Goal: Task Accomplishment & Management: Complete application form

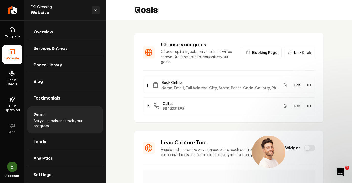
scroll to position [28, 0]
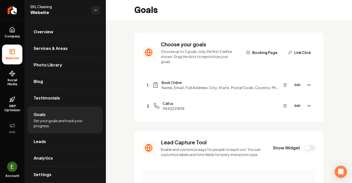
scroll to position [3, 0]
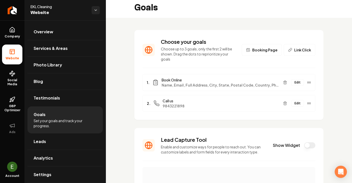
click at [299, 79] on button "Edit" at bounding box center [297, 82] width 13 height 7
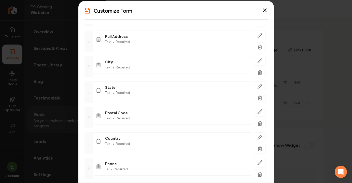
scroll to position [100, 0]
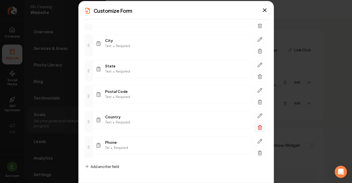
click at [259, 127] on icon "button" at bounding box center [260, 127] width 5 height 5
click at [265, 9] on icon "button" at bounding box center [264, 10] width 3 height 3
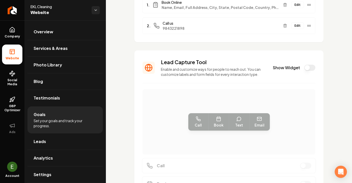
scroll to position [0, 0]
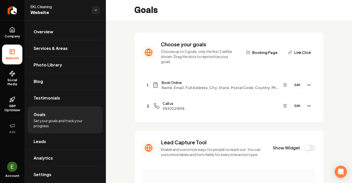
click at [299, 82] on button "Edit" at bounding box center [297, 85] width 13 height 7
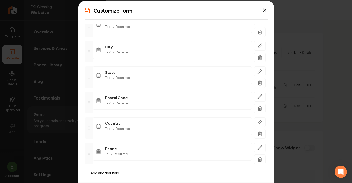
scroll to position [96, 0]
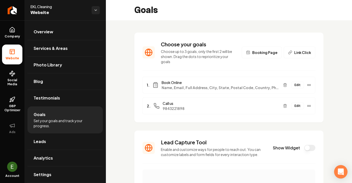
click at [340, 169] on div "Open Intercom Messenger" at bounding box center [342, 172] width 14 height 14
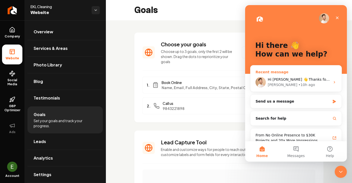
scroll to position [0, 0]
click at [299, 83] on div "[PERSON_NAME] • 10h ago" at bounding box center [299, 84] width 63 height 5
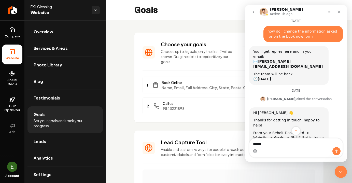
scroll to position [61, 0]
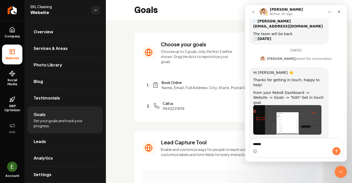
drag, startPoint x: 279, startPoint y: 144, endPoint x: 241, endPoint y: 139, distance: 37.8
click at [245, 139] on html "[PERSON_NAME] Active 1h ago We help your business grow! Ask us anything, or sha…" at bounding box center [296, 83] width 102 height 157
type textarea "**********"
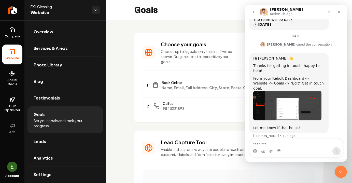
scroll to position [76, 0]
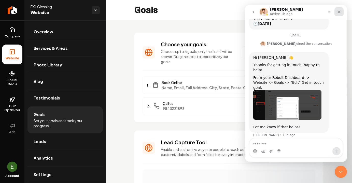
click at [340, 11] on icon "Close" at bounding box center [339, 12] width 4 height 4
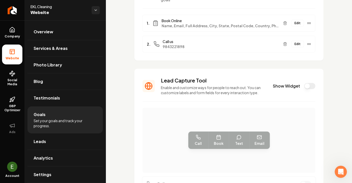
scroll to position [62, 0]
click at [309, 83] on button "Show Widget" at bounding box center [309, 86] width 11 height 6
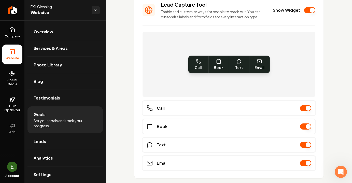
scroll to position [149, 0]
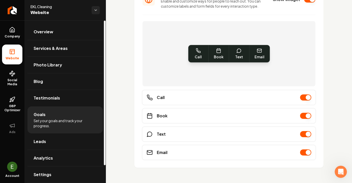
click at [16, 52] on li "Website" at bounding box center [12, 55] width 20 height 20
click at [44, 32] on span "Overview" at bounding box center [44, 32] width 20 height 6
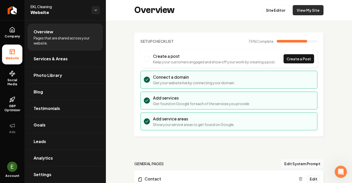
click at [313, 10] on link "View My Site" at bounding box center [308, 10] width 31 height 10
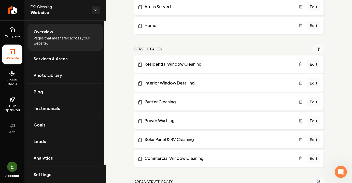
scroll to position [321, 0]
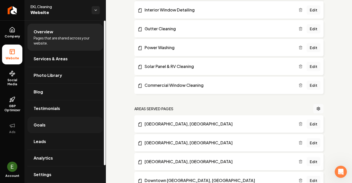
click at [44, 123] on span "Goals" at bounding box center [40, 125] width 12 height 6
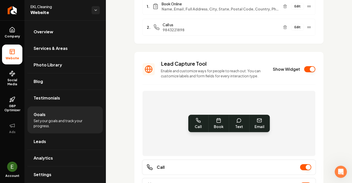
scroll to position [69, 0]
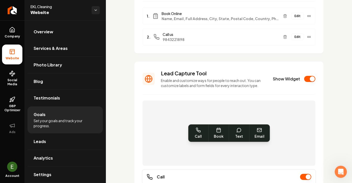
click at [311, 76] on button "Show Widget" at bounding box center [309, 79] width 11 height 6
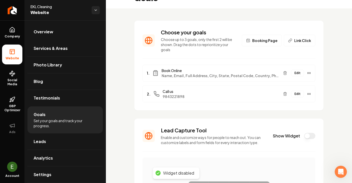
scroll to position [11, 0]
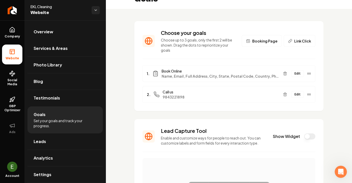
click at [263, 40] on span "Booking Page" at bounding box center [264, 40] width 25 height 5
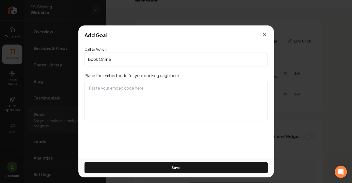
click at [266, 33] on icon "button" at bounding box center [265, 35] width 6 height 6
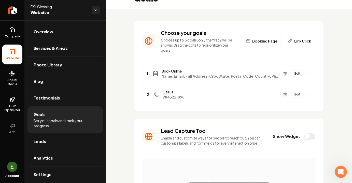
click at [304, 38] on span "Link Click" at bounding box center [303, 40] width 17 height 5
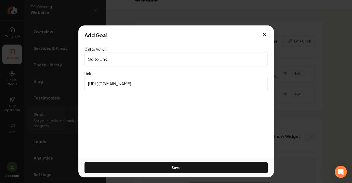
click at [268, 33] on div "Add Goal" at bounding box center [176, 35] width 196 height 7
click at [263, 34] on icon "button" at bounding box center [265, 35] width 6 height 6
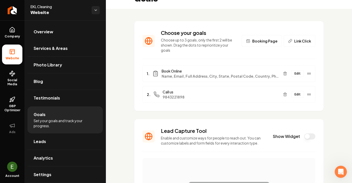
click at [247, 74] on div "1. Book Online Name, Email, Full Address, City, State, Postal Code, Country, Ph…" at bounding box center [229, 73] width 173 height 17
click at [308, 72] on icon "Main content area" at bounding box center [309, 74] width 4 height 4
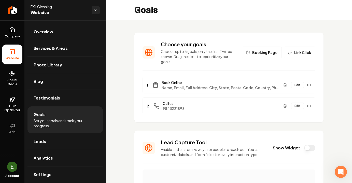
click at [166, 77] on div "1. Book Online Name, Email, Full Address, City, State, Postal Code, Country, Ph…" at bounding box center [229, 85] width 173 height 17
click at [298, 82] on button "Edit" at bounding box center [297, 85] width 13 height 7
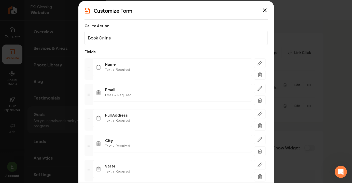
scroll to position [100, 0]
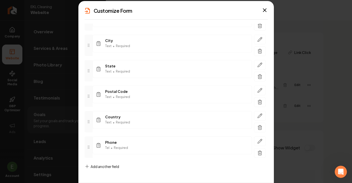
click at [110, 11] on h2 "Customize Form" at bounding box center [113, 10] width 39 height 7
click at [111, 165] on span "Add another field" at bounding box center [105, 166] width 29 height 5
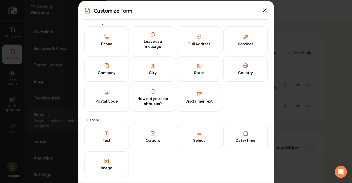
scroll to position [3, 0]
click at [264, 7] on icon "button" at bounding box center [265, 10] width 6 height 6
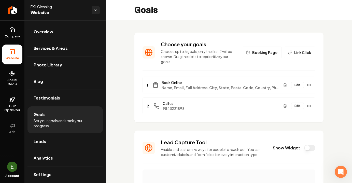
scroll to position [10, 0]
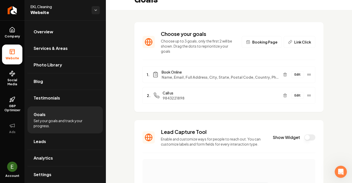
click at [300, 71] on button "Edit" at bounding box center [297, 74] width 13 height 7
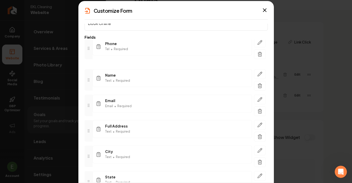
scroll to position [12, 0]
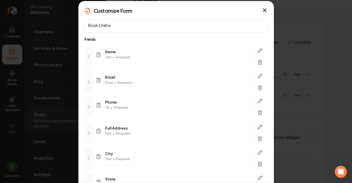
drag, startPoint x: 89, startPoint y: 156, endPoint x: 82, endPoint y: 108, distance: 48.9
click at [82, 108] on div "Call to Action Book Online Fields Name Text • Required Email Email • Required F…" at bounding box center [176, 103] width 196 height 159
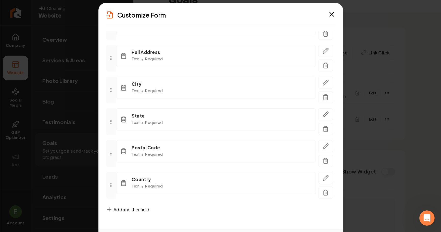
scroll to position [96, 0]
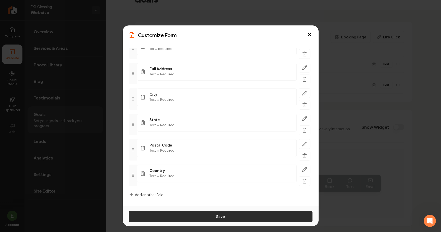
click at [181, 183] on button "Save" at bounding box center [220, 216] width 183 height 11
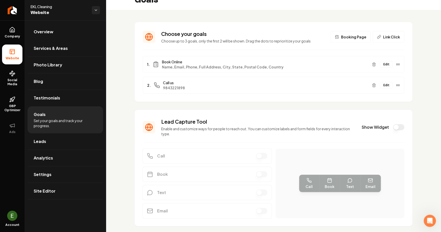
click at [352, 64] on button "Edit" at bounding box center [386, 64] width 13 height 7
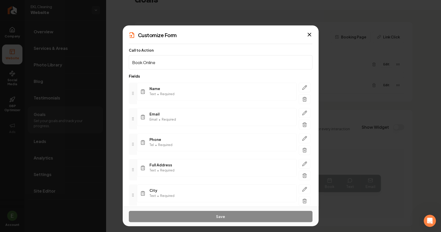
click at [204, 82] on div "Name Text • Required Email Email • Required Phone Tel • Required Full Address T…" at bounding box center [220, 183] width 183 height 208
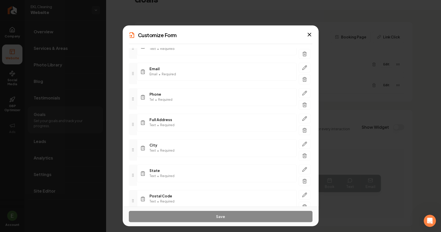
scroll to position [46, 0]
click at [231, 121] on div "Full Address Text • Required" at bounding box center [216, 122] width 159 height 18
click at [304, 118] on icon "button" at bounding box center [304, 118] width 4 height 4
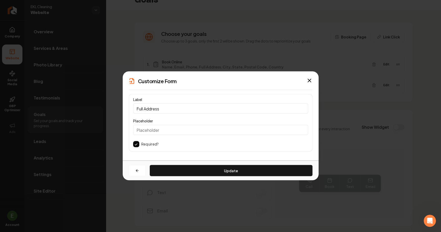
scroll to position [0, 0]
click at [309, 79] on icon "button" at bounding box center [309, 81] width 6 height 6
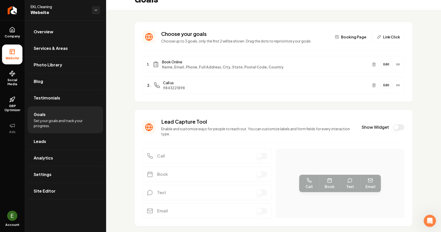
click at [352, 65] on button "Edit" at bounding box center [386, 64] width 13 height 7
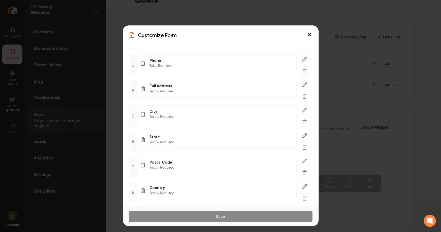
scroll to position [82, 0]
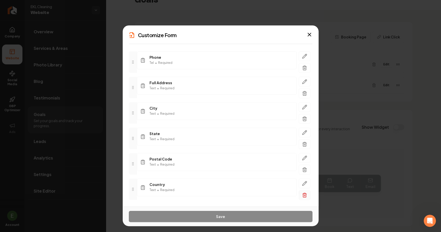
click at [303, 183] on icon "button" at bounding box center [304, 195] width 5 height 5
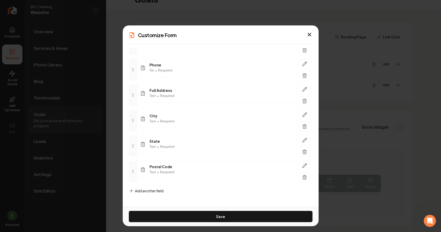
scroll to position [72, 0]
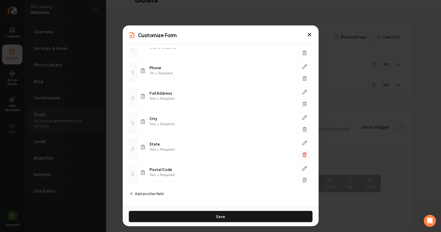
click at [303, 153] on icon "button" at bounding box center [304, 153] width 2 height 1
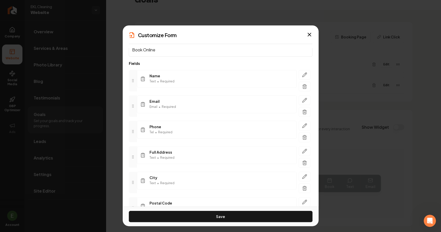
scroll to position [47, 0]
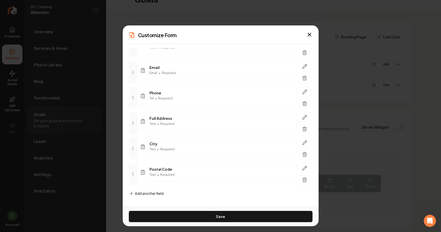
click at [149, 183] on span "Add another field" at bounding box center [149, 193] width 29 height 5
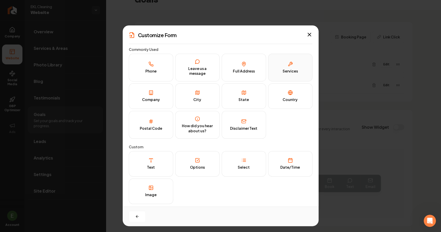
click at [289, 65] on button "Services" at bounding box center [290, 68] width 44 height 28
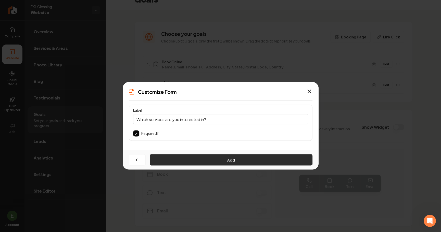
click at [216, 160] on button "Add" at bounding box center [231, 160] width 163 height 11
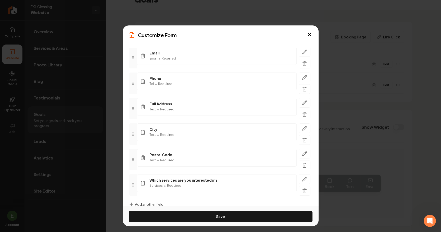
scroll to position [72, 0]
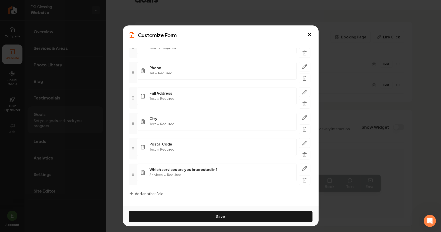
click at [153, 183] on span "Add another field" at bounding box center [149, 193] width 29 height 5
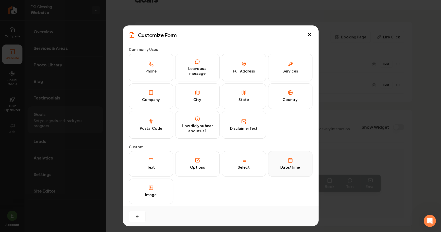
click at [291, 162] on button "Date/Time" at bounding box center [290, 163] width 44 height 25
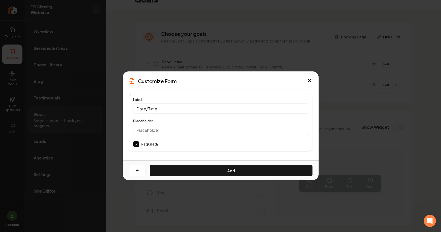
scroll to position [0, 0]
click at [178, 130] on input "Placeholder" at bounding box center [220, 130] width 175 height 10
click at [184, 144] on div "Required?" at bounding box center [220, 144] width 175 height 6
click at [136, 144] on button "button" at bounding box center [136, 144] width 6 height 6
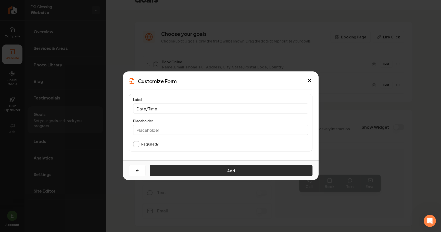
click at [204, 170] on button "Add" at bounding box center [231, 170] width 163 height 11
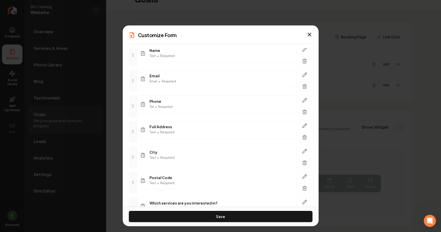
scroll to position [97, 0]
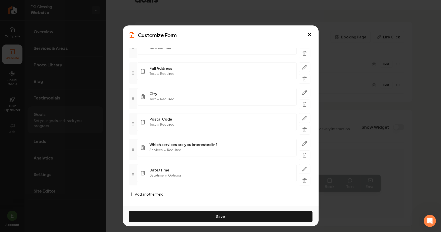
click at [148, 183] on span "Add another field" at bounding box center [149, 194] width 29 height 5
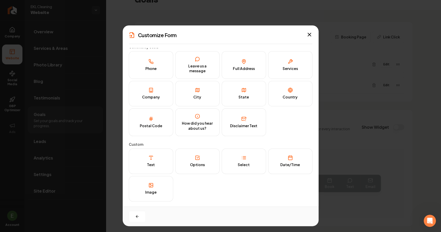
scroll to position [1, 0]
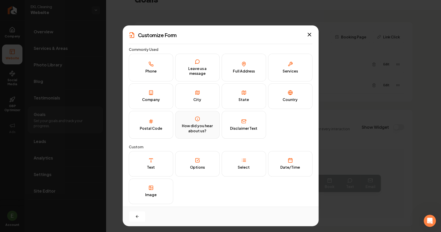
click at [201, 134] on button "How did you hear about us?" at bounding box center [197, 125] width 44 height 28
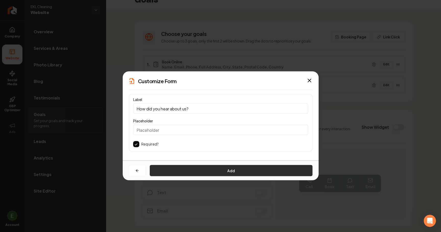
click at [200, 167] on button "Add" at bounding box center [231, 170] width 163 height 11
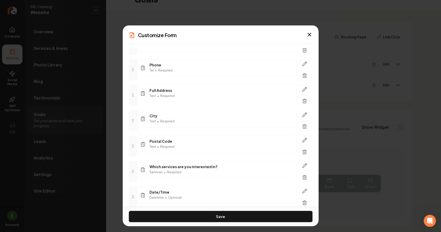
scroll to position [75, 0]
click at [305, 147] on button "button" at bounding box center [304, 152] width 12 height 10
click at [304, 126] on icon "button" at bounding box center [304, 126] width 5 height 5
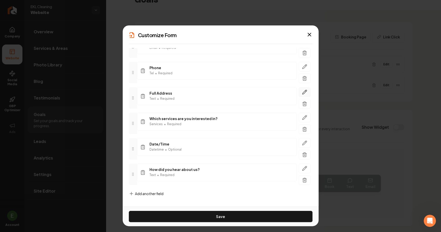
click at [304, 92] on icon "button" at bounding box center [304, 92] width 5 height 5
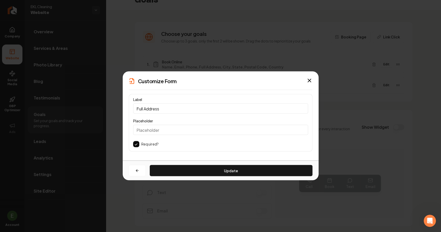
click at [175, 108] on input "Full Address" at bounding box center [220, 109] width 175 height 10
type input "Full Address"
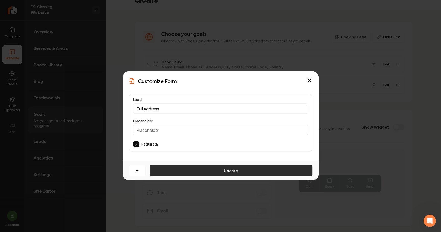
click at [199, 171] on button "Update" at bounding box center [231, 170] width 163 height 11
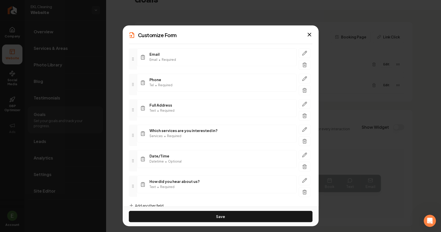
scroll to position [72, 0]
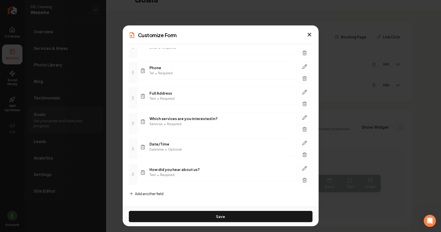
click at [184, 149] on div "Date/Time Datetime • Optional" at bounding box center [216, 147] width 159 height 18
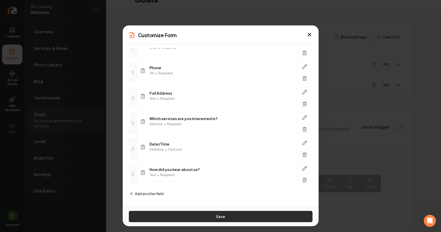
click at [167, 183] on button "Save" at bounding box center [220, 216] width 183 height 11
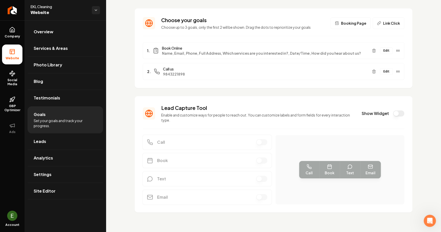
scroll to position [0, 0]
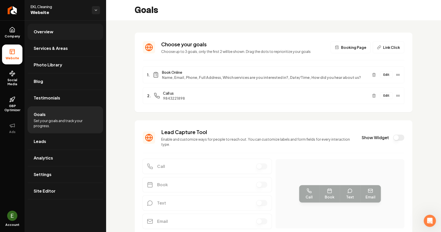
click at [48, 26] on link "Overview" at bounding box center [65, 32] width 75 height 16
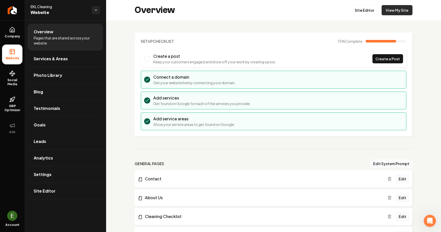
click at [352, 11] on link "View My Site" at bounding box center [396, 10] width 31 height 10
